Goal: Entertainment & Leisure: Consume media (video, audio)

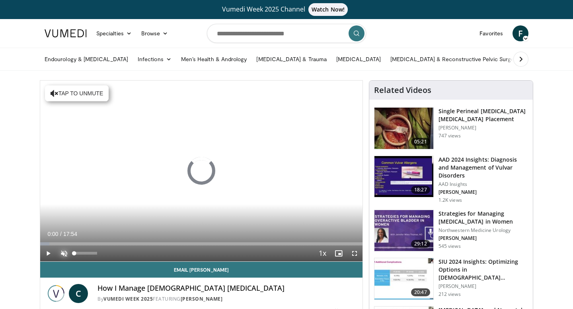
click at [64, 250] on span "Video Player" at bounding box center [64, 254] width 16 height 16
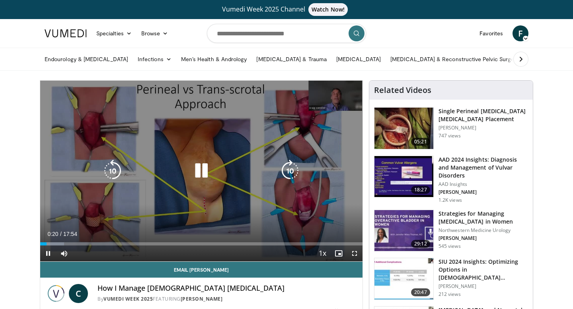
click at [200, 174] on icon "Video Player" at bounding box center [201, 171] width 22 height 22
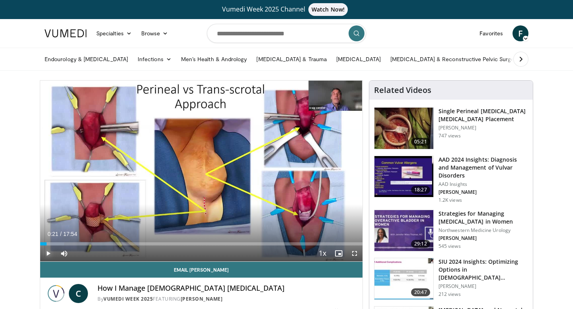
click at [47, 251] on span "Video Player" at bounding box center [48, 254] width 16 height 16
click at [354, 253] on span "Video Player" at bounding box center [354, 254] width 16 height 16
click at [356, 253] on span "Video Player" at bounding box center [354, 254] width 16 height 16
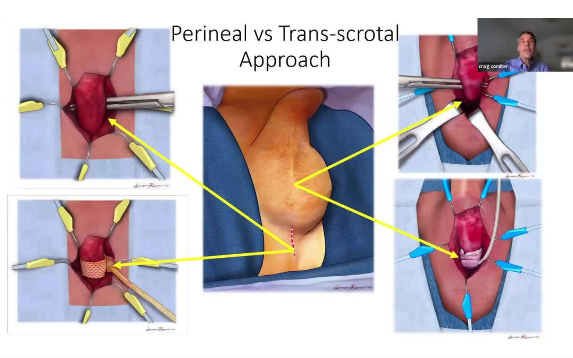
click at [572, 260] on div "10 seconds Tap to unmute" at bounding box center [286, 179] width 573 height 358
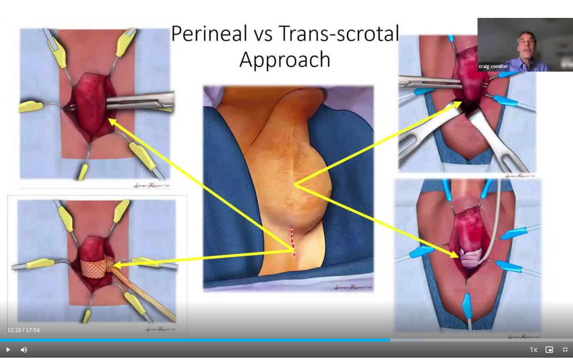
click at [572, 260] on div "10 seconds Tap to unmute" at bounding box center [286, 179] width 573 height 358
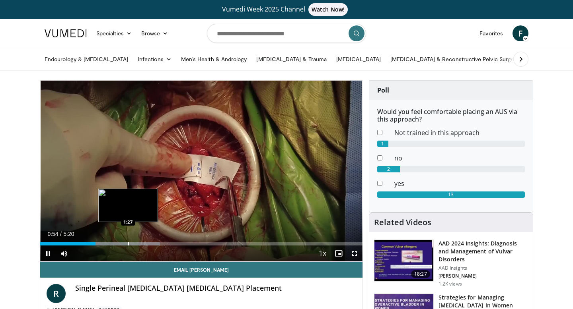
click at [128, 243] on div "Loaded : 37.15% 0:55 1:27" at bounding box center [201, 244] width 322 height 3
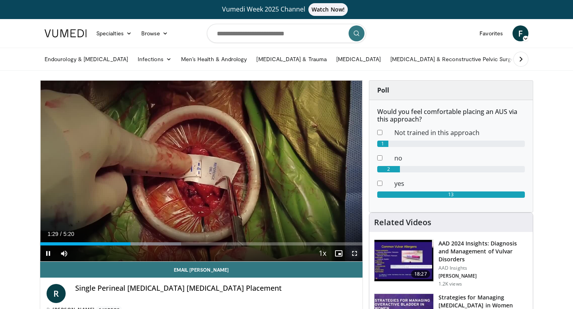
click at [352, 250] on span "Video Player" at bounding box center [354, 254] width 16 height 16
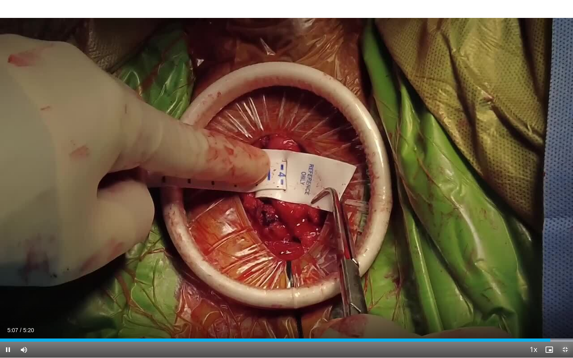
click at [566, 309] on span "Video Player" at bounding box center [565, 350] width 16 height 16
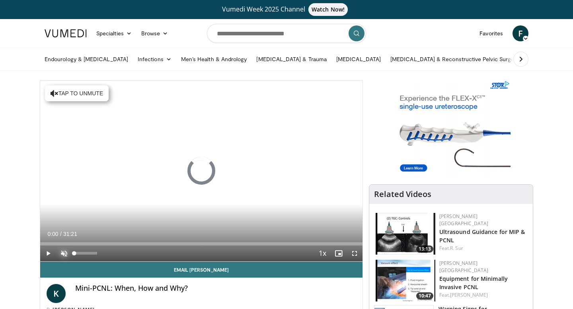
click at [65, 257] on span "Video Player" at bounding box center [64, 254] width 16 height 16
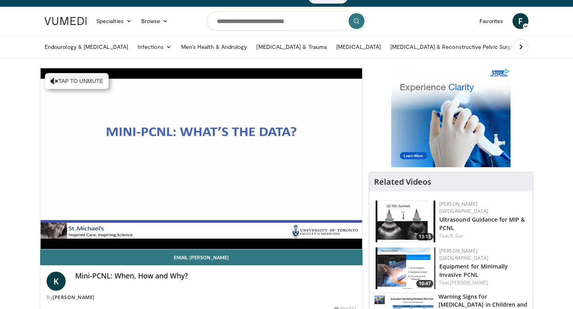
scroll to position [9, 0]
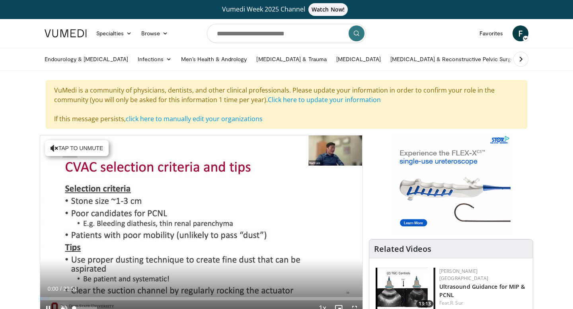
click at [66, 308] on span "Video Player" at bounding box center [64, 309] width 16 height 16
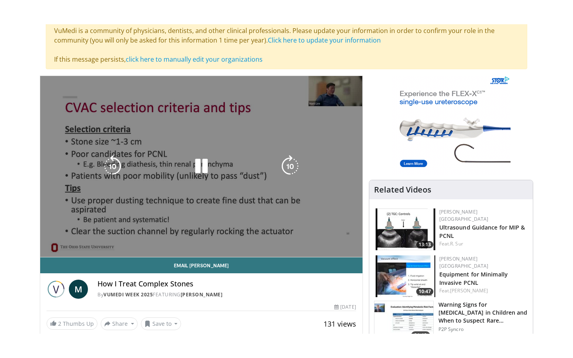
scroll to position [131, 0]
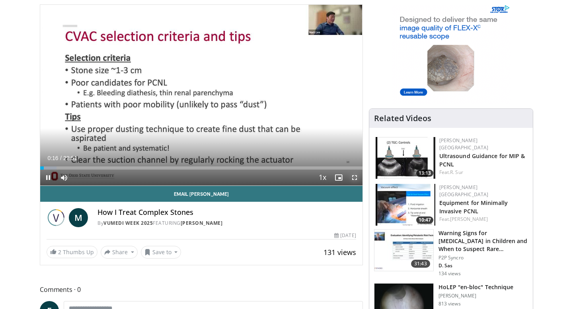
click at [356, 178] on span "Video Player" at bounding box center [354, 178] width 16 height 16
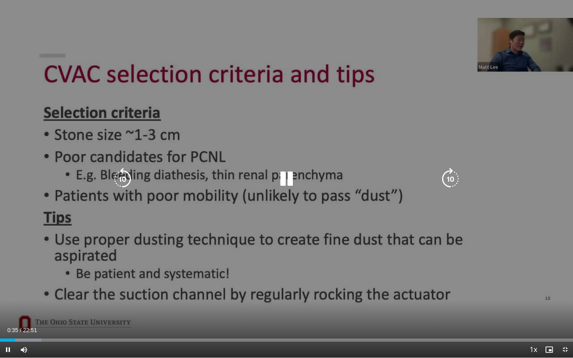
click at [290, 179] on icon "Video Player" at bounding box center [286, 179] width 22 height 22
